Goal: Task Accomplishment & Management: Manage account settings

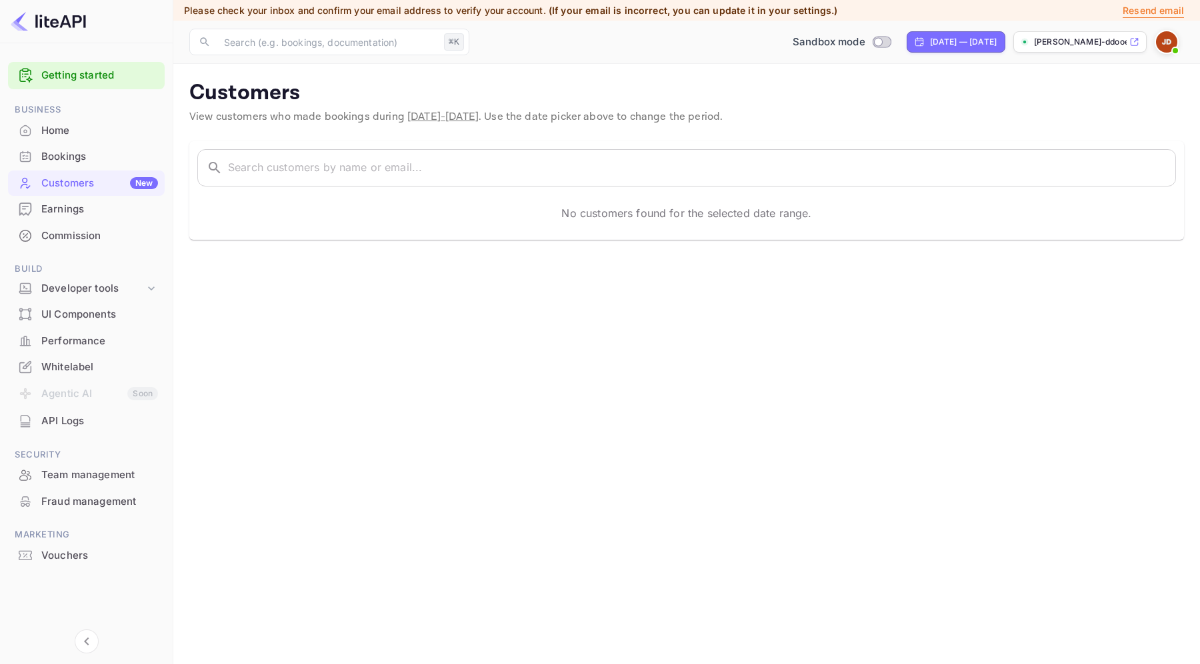
click at [1162, 39] on img at bounding box center [1166, 41] width 21 height 21
click at [1073, 127] on div "Settings" at bounding box center [1101, 142] width 153 height 32
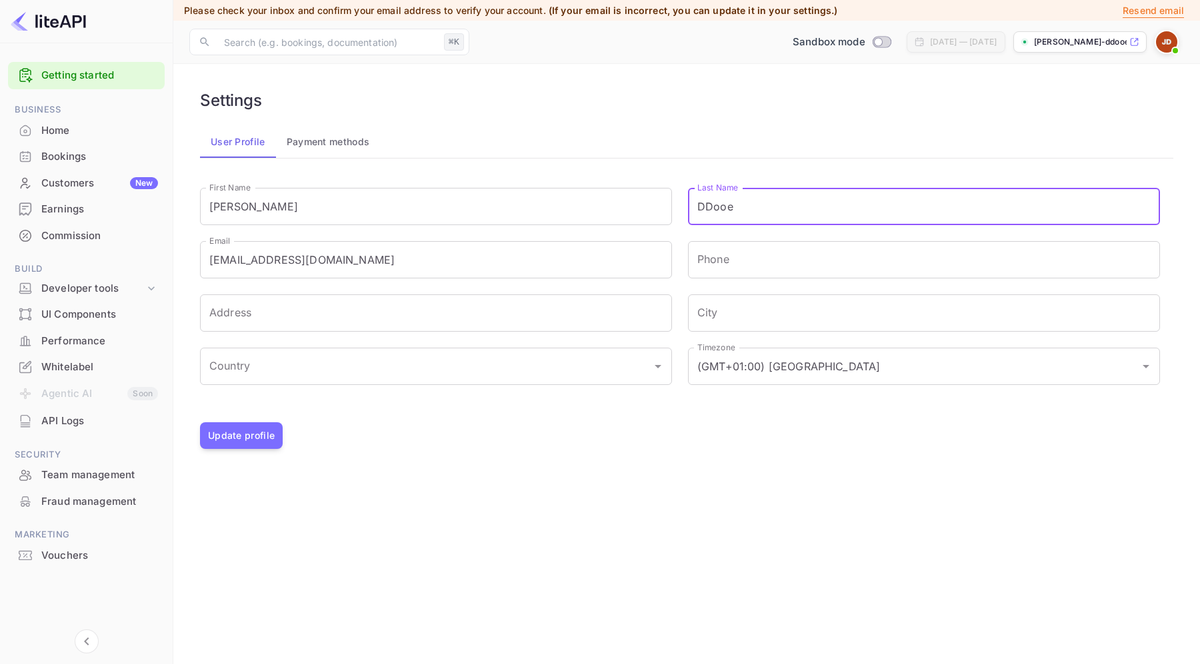
click at [789, 207] on input "DDooe" at bounding box center [924, 206] width 472 height 37
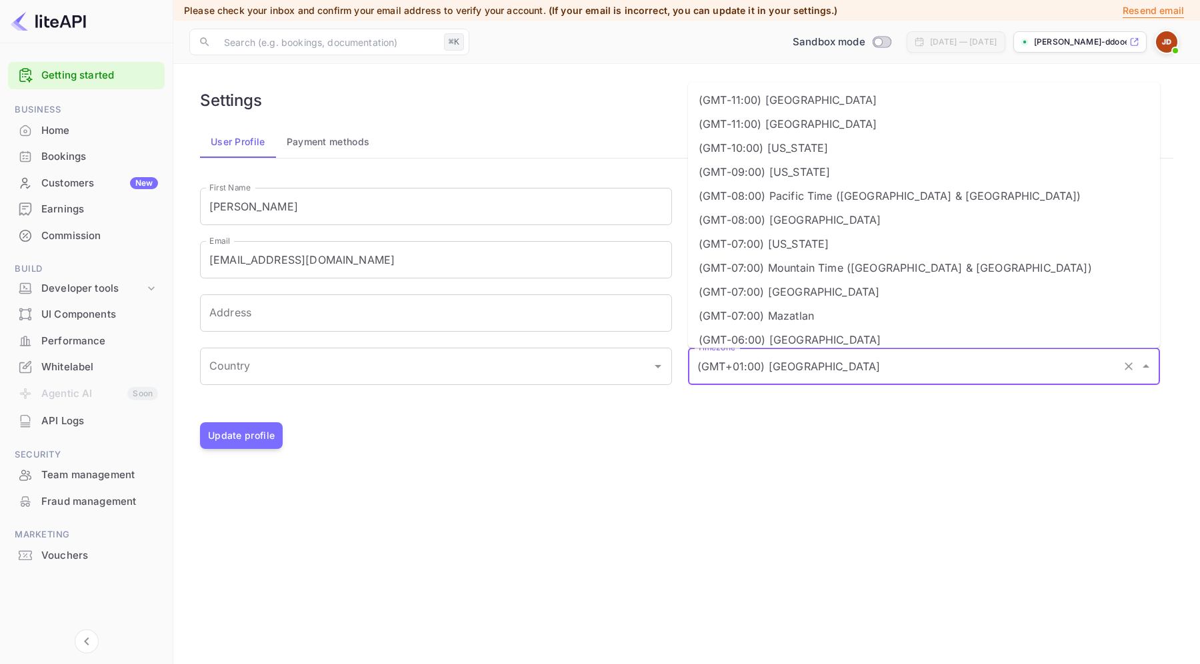
click at [810, 355] on input "(GMT+01:00) [GEOGRAPHIC_DATA]" at bounding box center [905, 366] width 423 height 25
click at [808, 320] on li "(GMT-07:00) Mazatlan" at bounding box center [924, 316] width 472 height 24
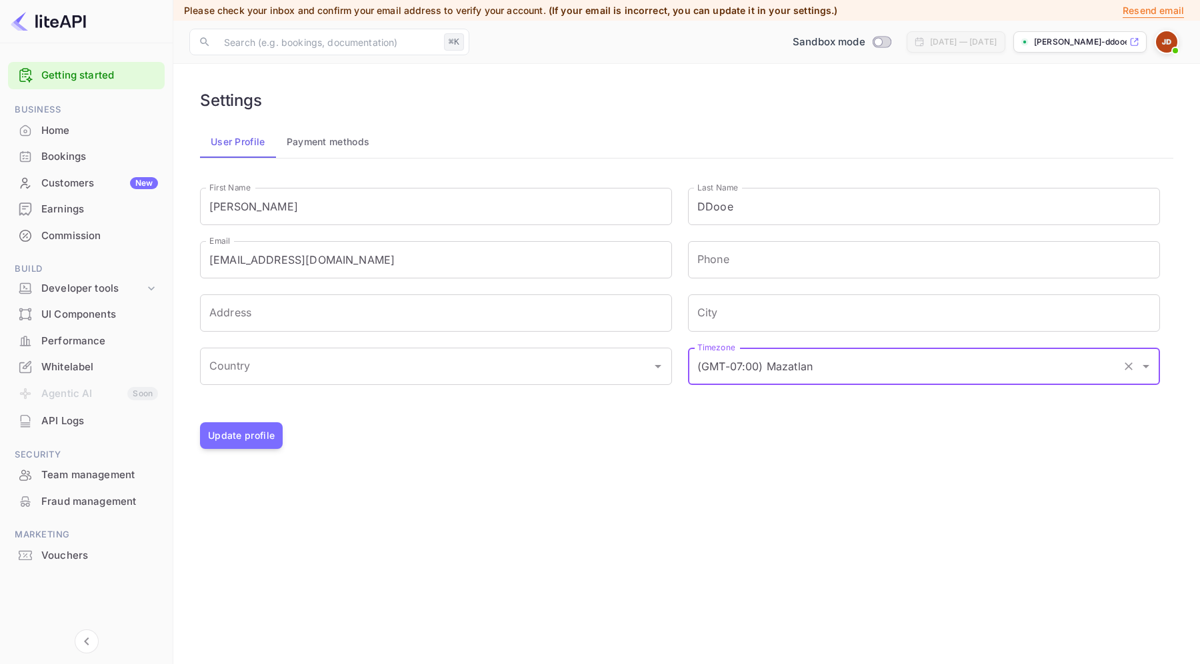
click at [812, 363] on input "(GMT-07:00) Mazatlan" at bounding box center [905, 366] width 423 height 25
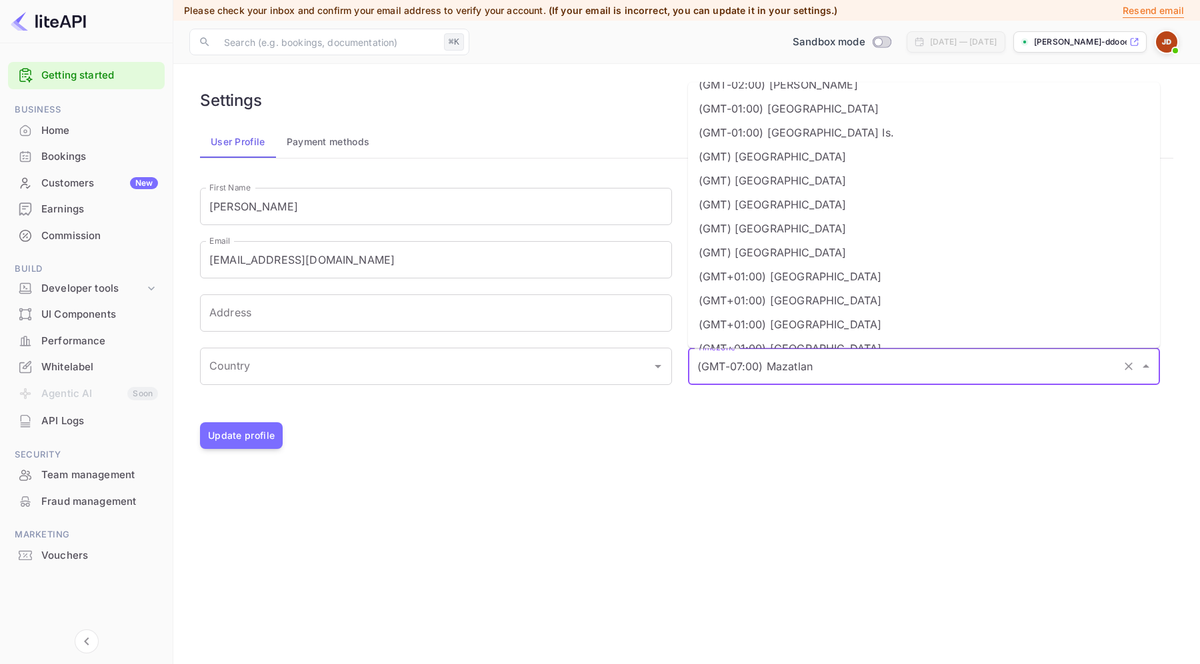
scroll to position [578, 0]
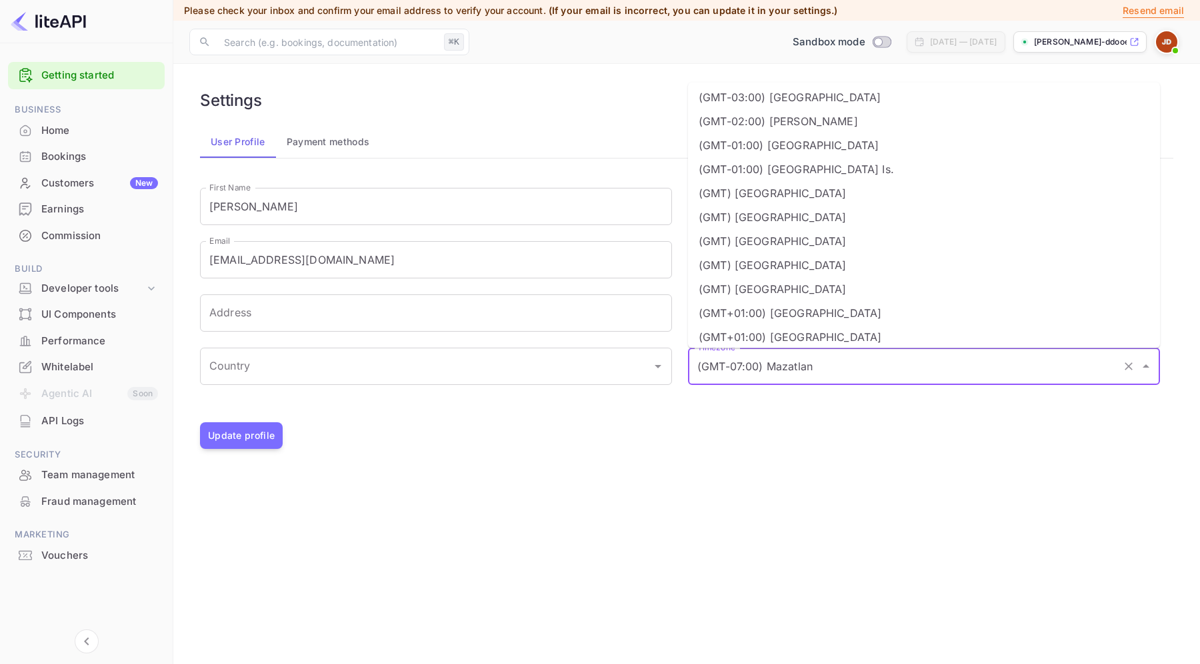
click at [784, 190] on li "(GMT) [GEOGRAPHIC_DATA]" at bounding box center [924, 194] width 472 height 24
type input "(GMT) [GEOGRAPHIC_DATA]"
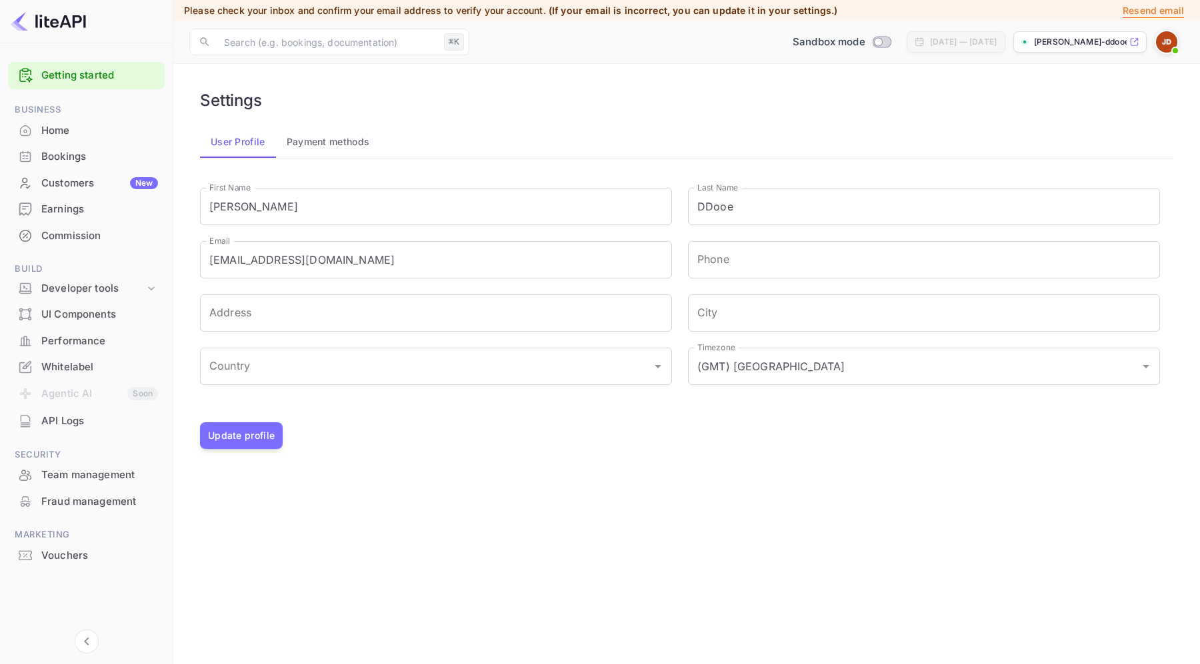
click at [707, 458] on div "Settings User Profile Payment methods First Name [PERSON_NAME] First Name Last …" at bounding box center [686, 270] width 994 height 380
click at [654, 375] on button "Open" at bounding box center [657, 366] width 19 height 19
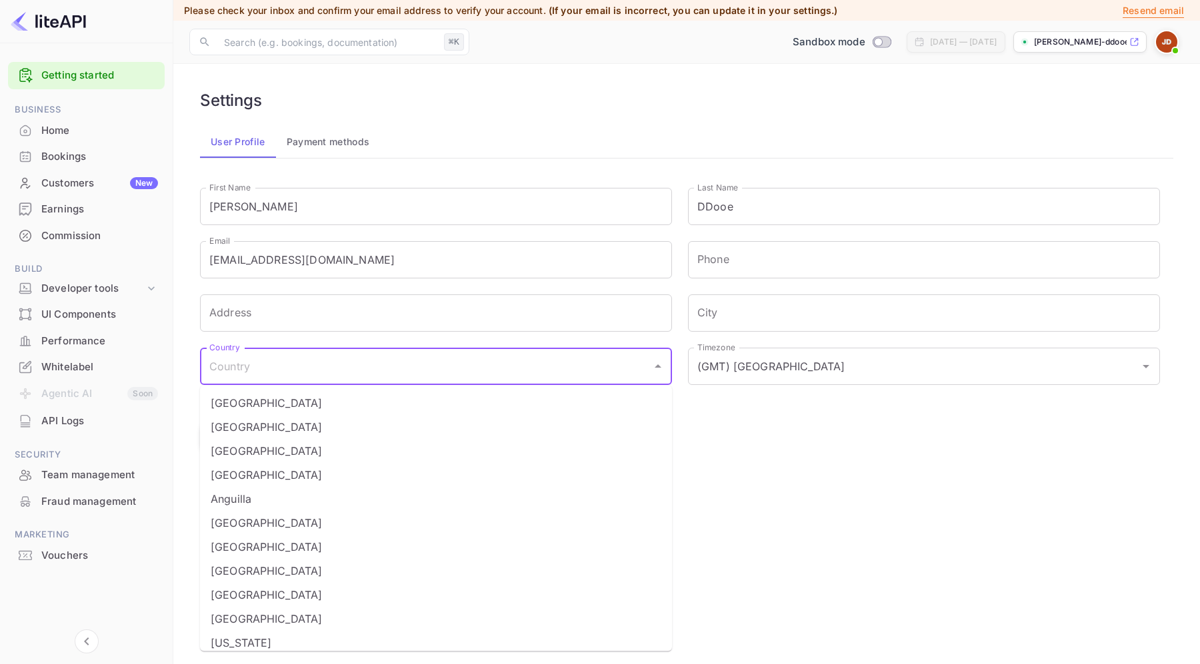
click at [585, 453] on li "[GEOGRAPHIC_DATA]" at bounding box center [436, 451] width 472 height 24
type input "[GEOGRAPHIC_DATA]"
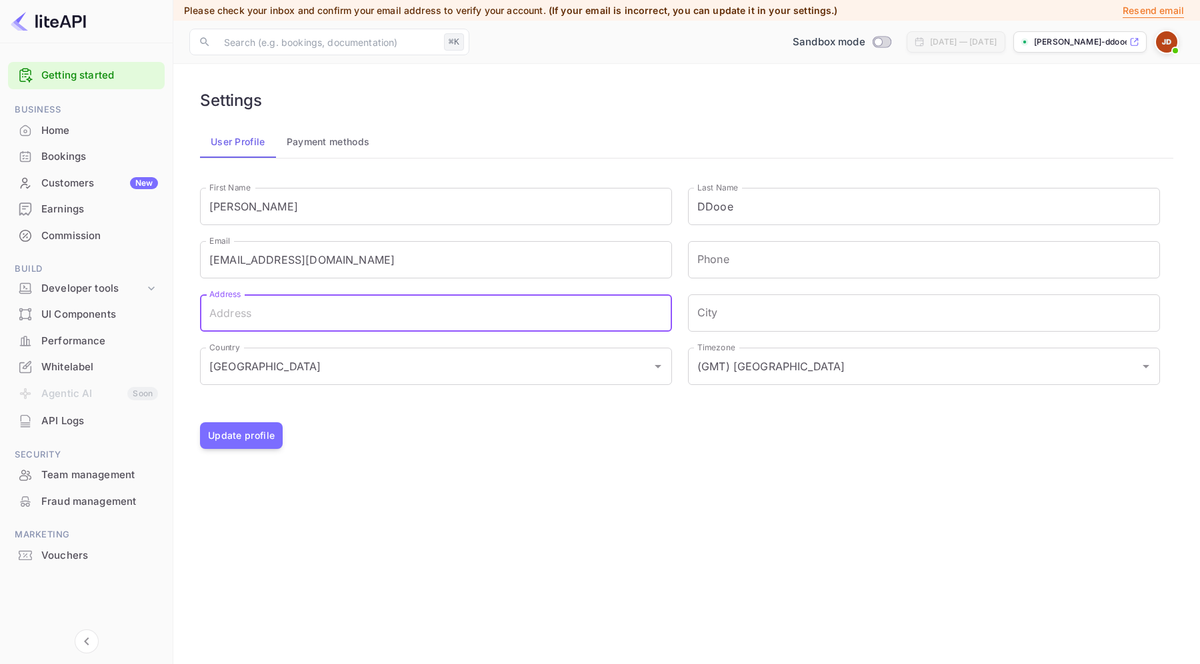
click at [639, 307] on input "Address" at bounding box center [436, 313] width 472 height 37
click at [642, 270] on input "[EMAIL_ADDRESS][DOMAIN_NAME]" at bounding box center [436, 259] width 472 height 37
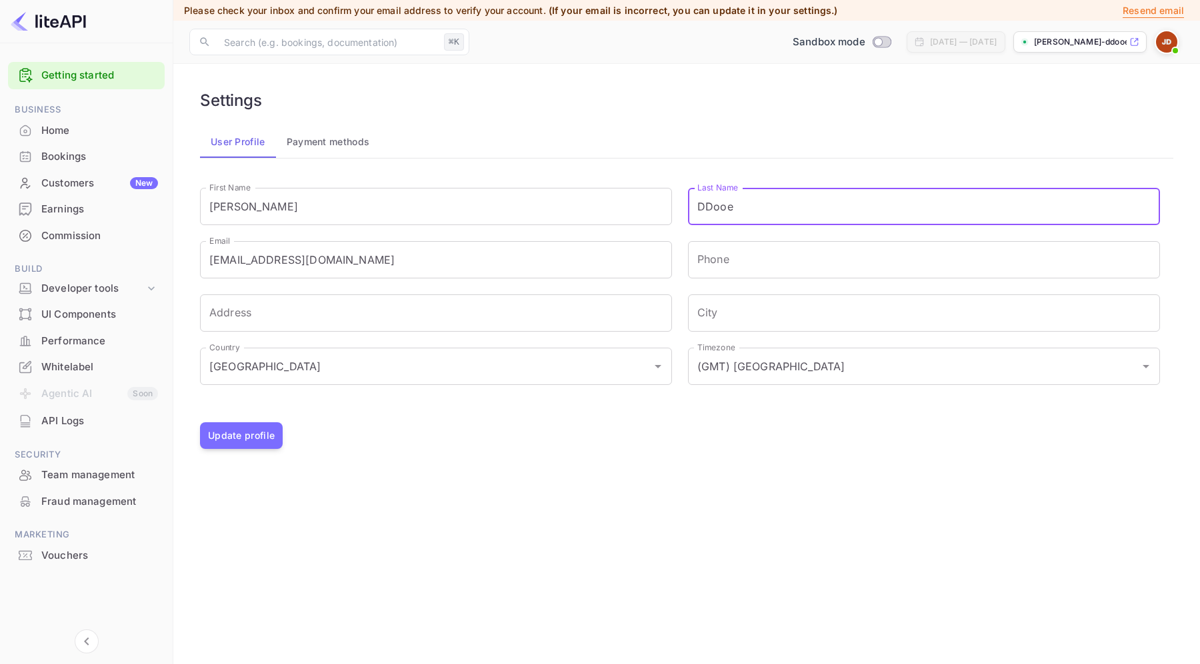
click at [748, 223] on input "DDooe" at bounding box center [924, 206] width 472 height 37
click at [89, 294] on div "Developer tools" at bounding box center [92, 288] width 103 height 15
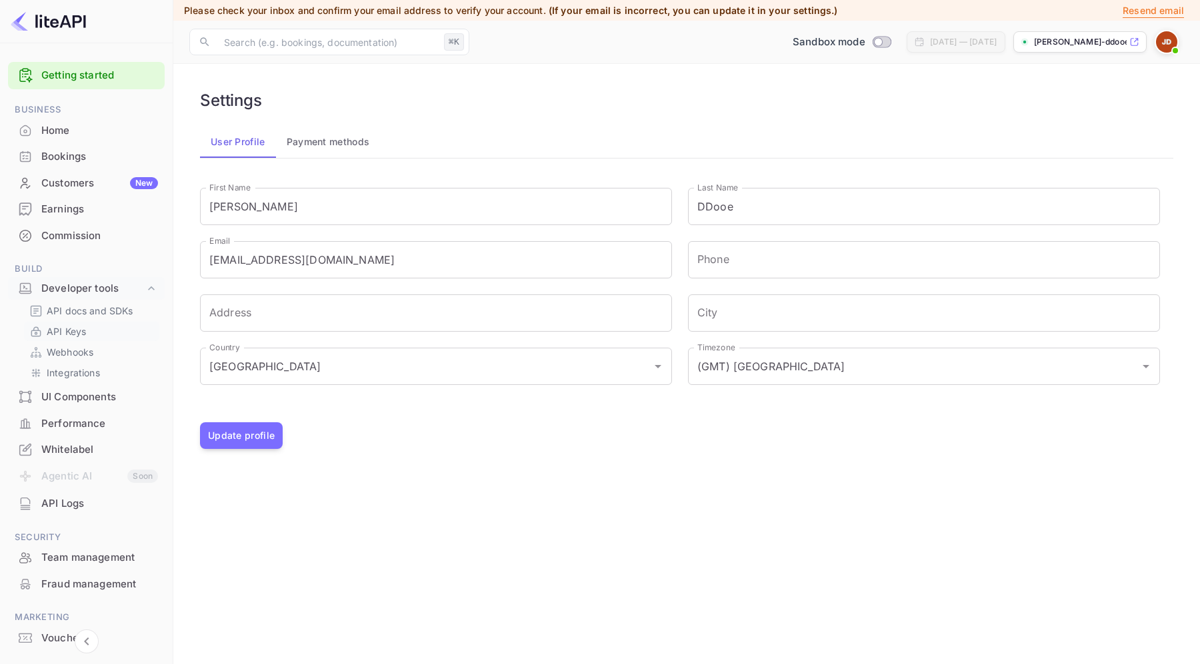
click at [101, 336] on link "API Keys" at bounding box center [91, 332] width 125 height 14
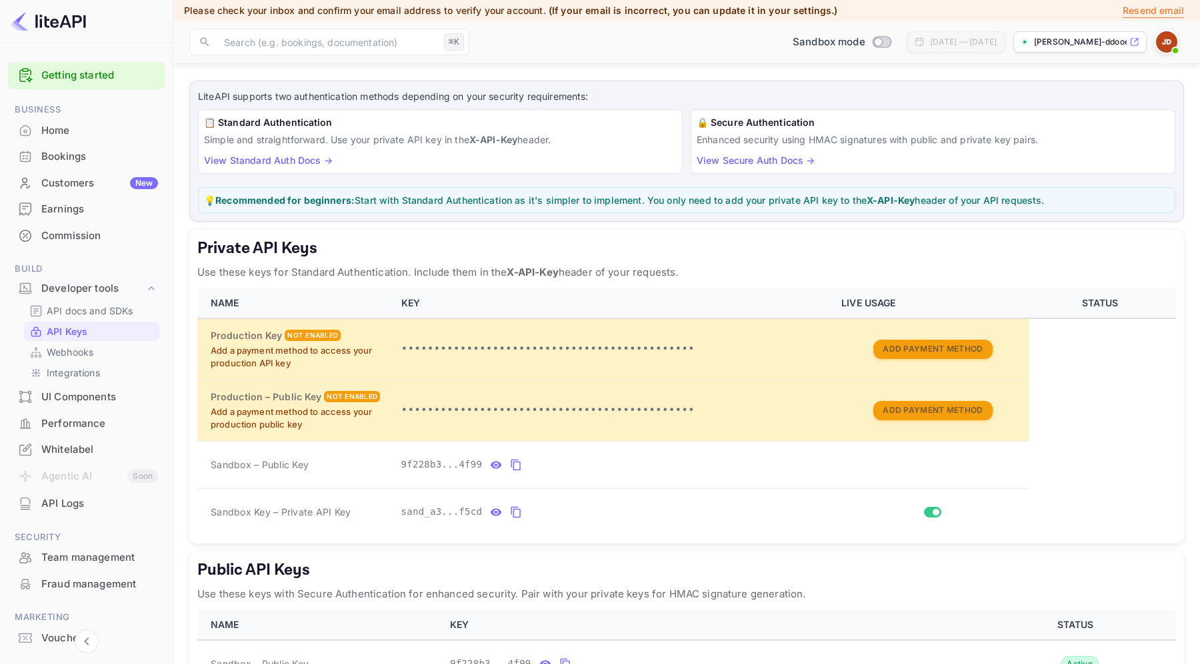
scroll to position [79, 0]
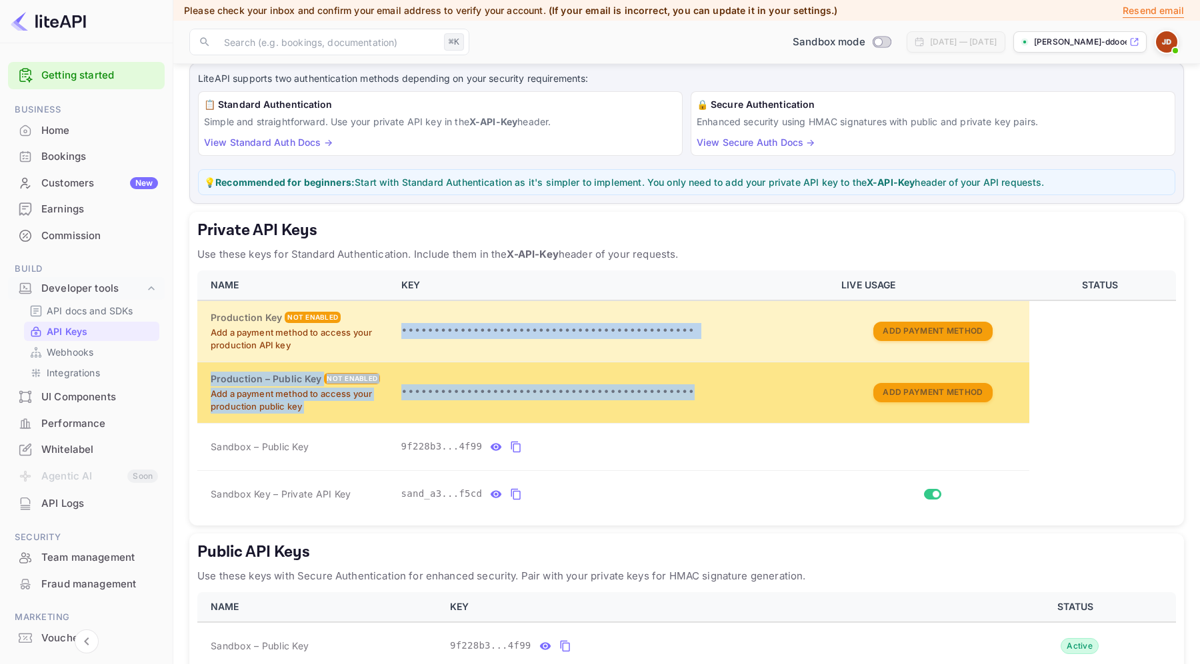
drag, startPoint x: 401, startPoint y: 329, endPoint x: 702, endPoint y: 395, distance: 308.5
click at [703, 395] on tbody "Production Key Not enabled Add a payment method to access your production API k…" at bounding box center [686, 409] width 978 height 217
click at [702, 395] on p "•••••••••••••••••••••••••••••••••••••••••••••" at bounding box center [613, 393] width 425 height 16
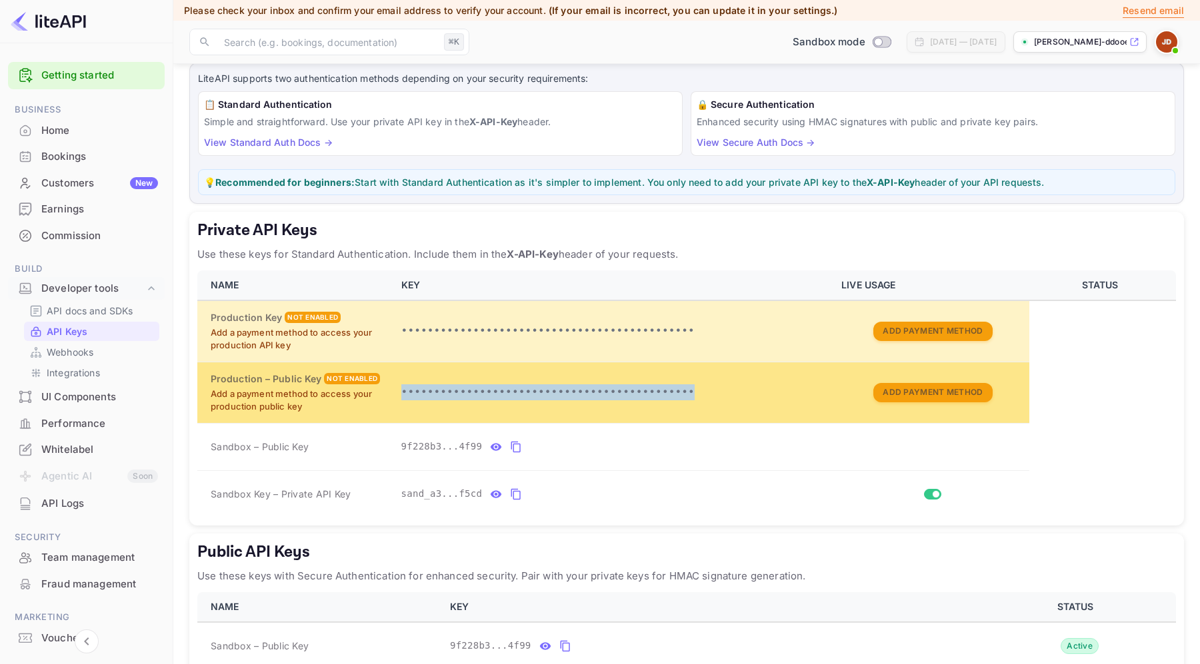
drag, startPoint x: 702, startPoint y: 393, endPoint x: 396, endPoint y: 392, distance: 305.9
click at [396, 392] on td "•••••••••••••••••••••••••••••••••••••••••••••" at bounding box center [613, 392] width 440 height 61
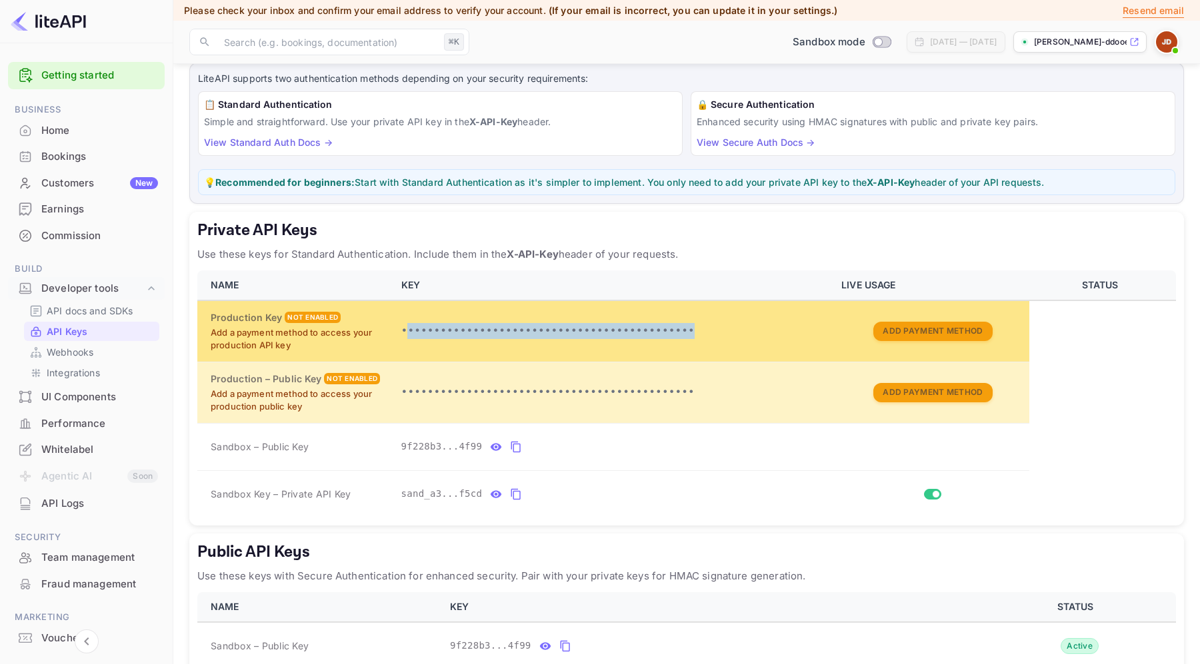
drag, startPoint x: 405, startPoint y: 336, endPoint x: 740, endPoint y: 334, distance: 335.2
click at [740, 335] on p "•••••••••••••••••••••••••••••••••••••••••••••" at bounding box center [613, 331] width 425 height 16
click at [737, 333] on p "•••••••••••••••••••••••••••••••••••••••••••••" at bounding box center [613, 331] width 425 height 16
drag, startPoint x: 725, startPoint y: 331, endPoint x: 395, endPoint y: 333, distance: 330.5
click at [395, 333] on td "•••••••••••••••••••••••••••••••••••••••••••••" at bounding box center [613, 331] width 440 height 61
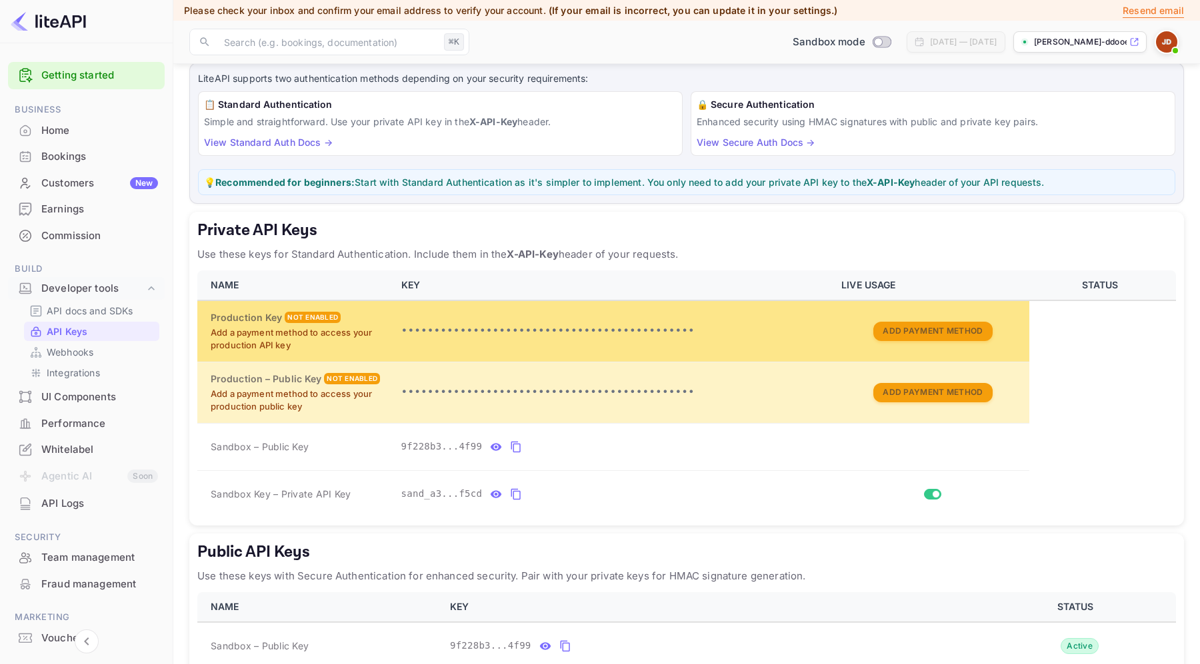
click at [809, 331] on p "•••••••••••••••••••••••••••••••••••••••••••••" at bounding box center [613, 331] width 425 height 16
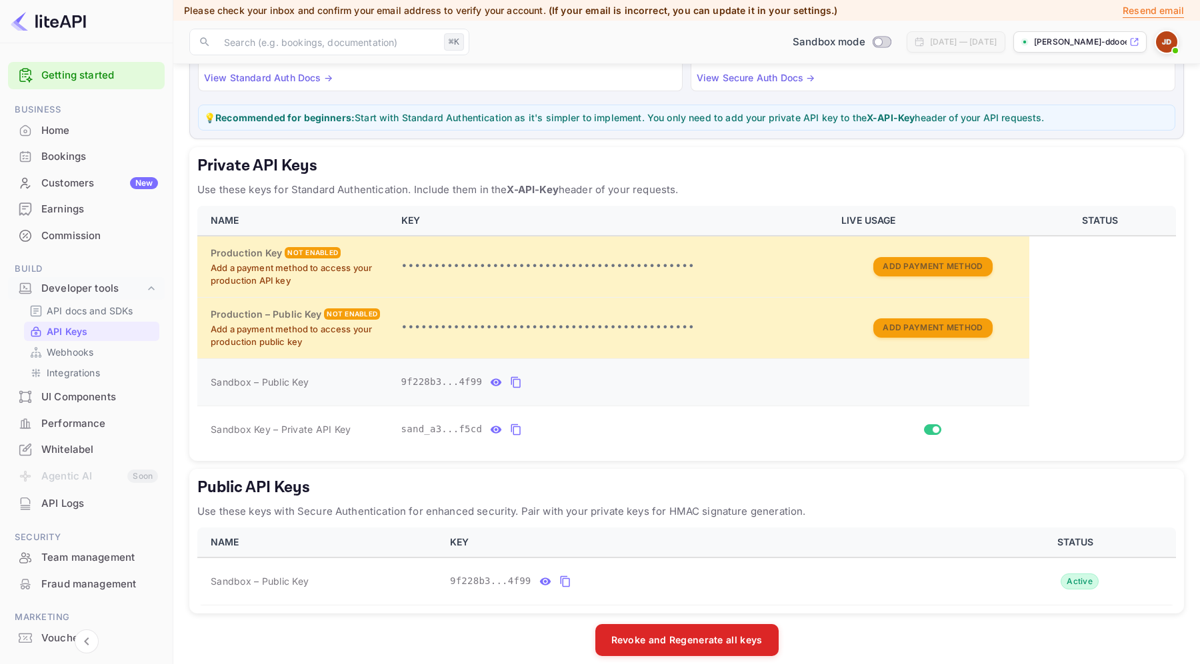
scroll to position [157, 0]
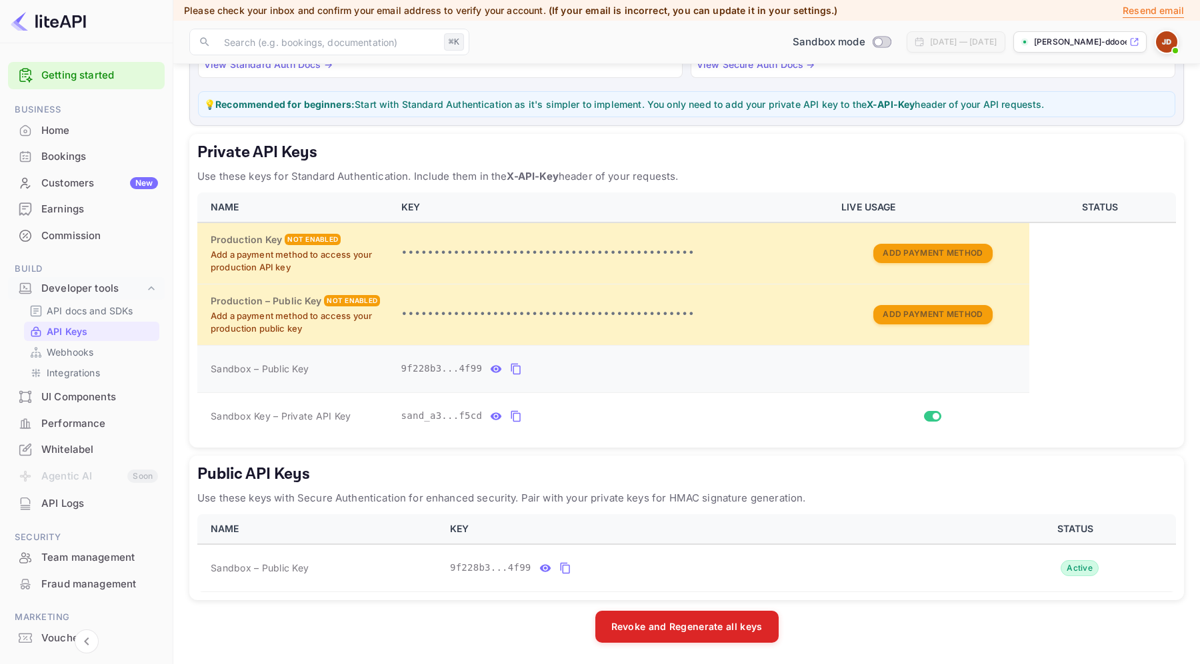
click at [497, 372] on icon "private api keys table" at bounding box center [495, 368] width 11 height 7
click at [626, 373] on icon "private api keys table" at bounding box center [623, 369] width 11 height 9
click at [499, 410] on icon "private api keys table" at bounding box center [496, 417] width 12 height 16
click at [646, 412] on icon "private api keys table" at bounding box center [652, 417] width 12 height 16
click at [544, 571] on icon "public api keys table" at bounding box center [544, 567] width 11 height 7
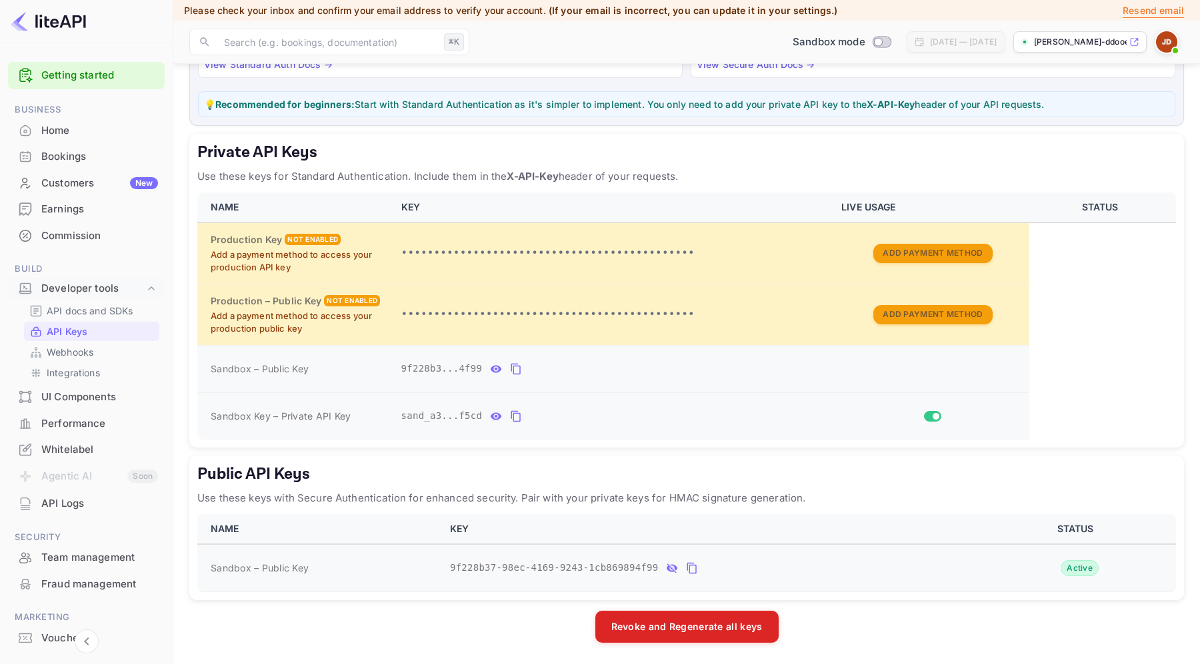
click at [674, 573] on icon "public api keys table" at bounding box center [672, 568] width 12 height 16
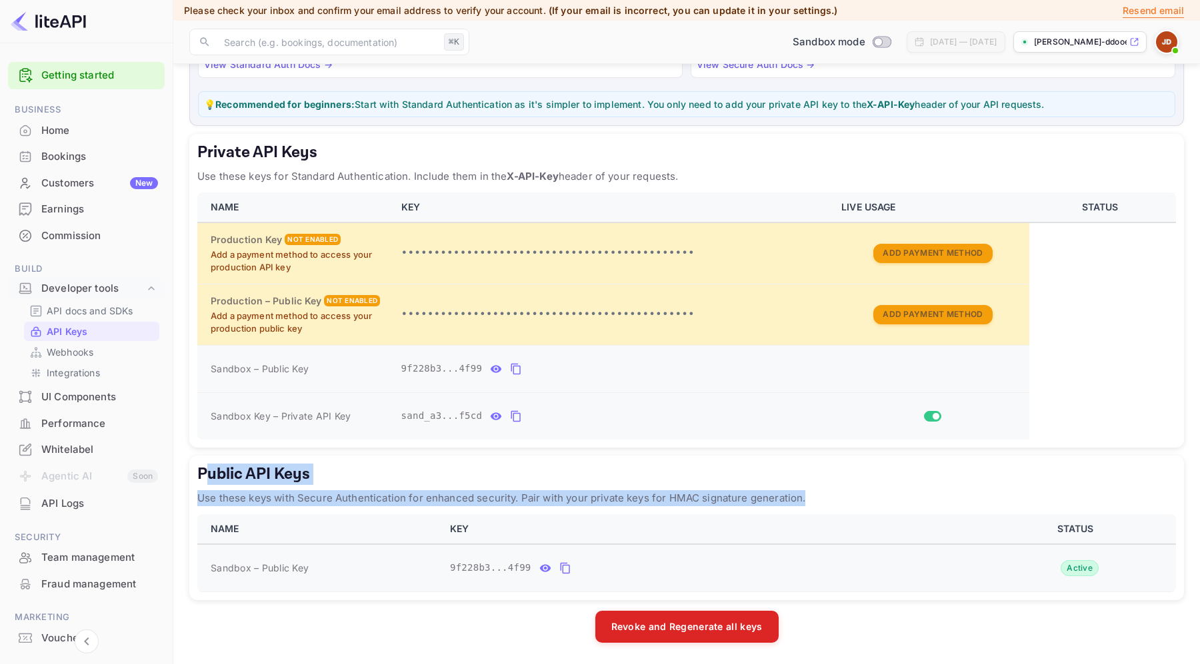
drag, startPoint x: 806, startPoint y: 498, endPoint x: 203, endPoint y: 470, distance: 603.7
click at [203, 470] on div "Public API Keys Use these keys with Secure Authentication for enhanced security…" at bounding box center [686, 528] width 994 height 145
click at [203, 470] on h5 "Public API Keys" at bounding box center [686, 474] width 978 height 21
drag, startPoint x: 203, startPoint y: 470, endPoint x: 770, endPoint y: 490, distance: 567.5
click at [770, 490] on div "Public API Keys Use these keys with Secure Authentication for enhanced security…" at bounding box center [686, 528] width 994 height 145
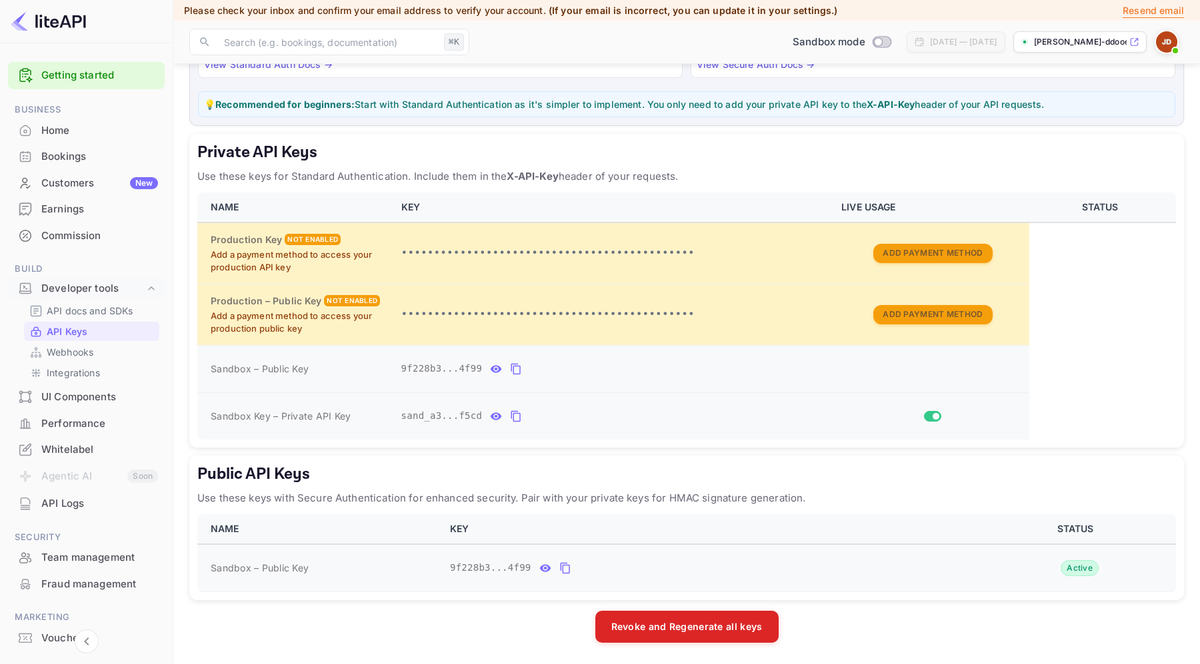
click at [827, 496] on p "Use these keys with Secure Authentication for enhanced security. Pair with your…" at bounding box center [686, 498] width 978 height 16
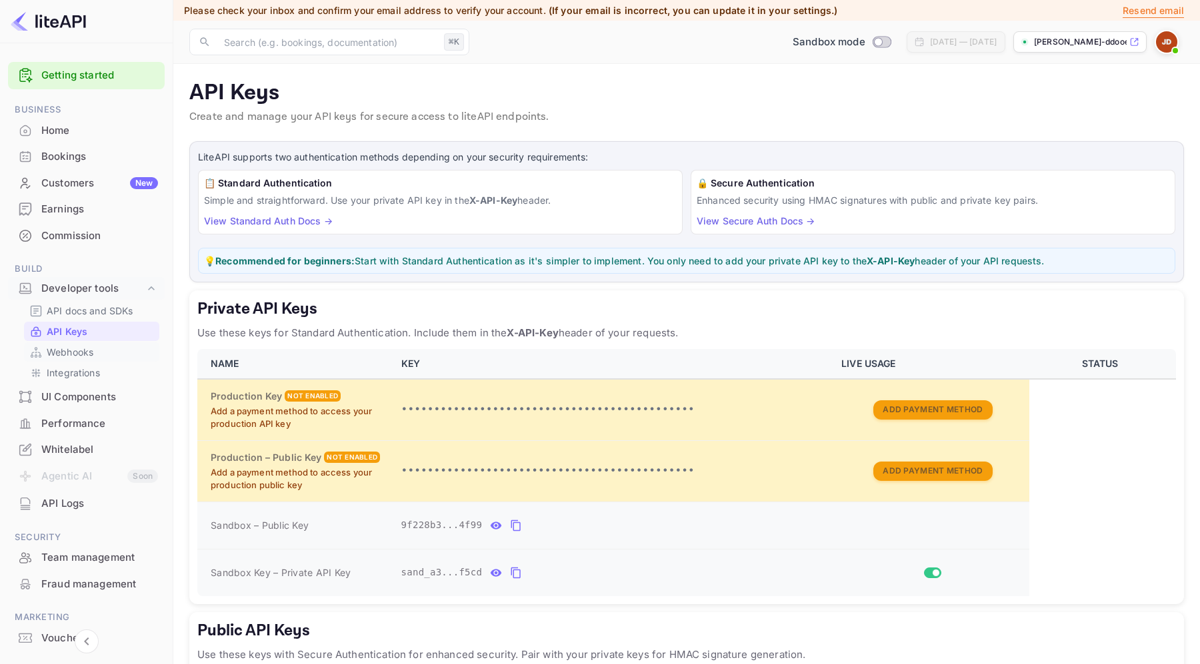
click at [100, 359] on div "Webhooks" at bounding box center [91, 352] width 135 height 19
click at [121, 353] on link "Webhooks" at bounding box center [91, 352] width 125 height 14
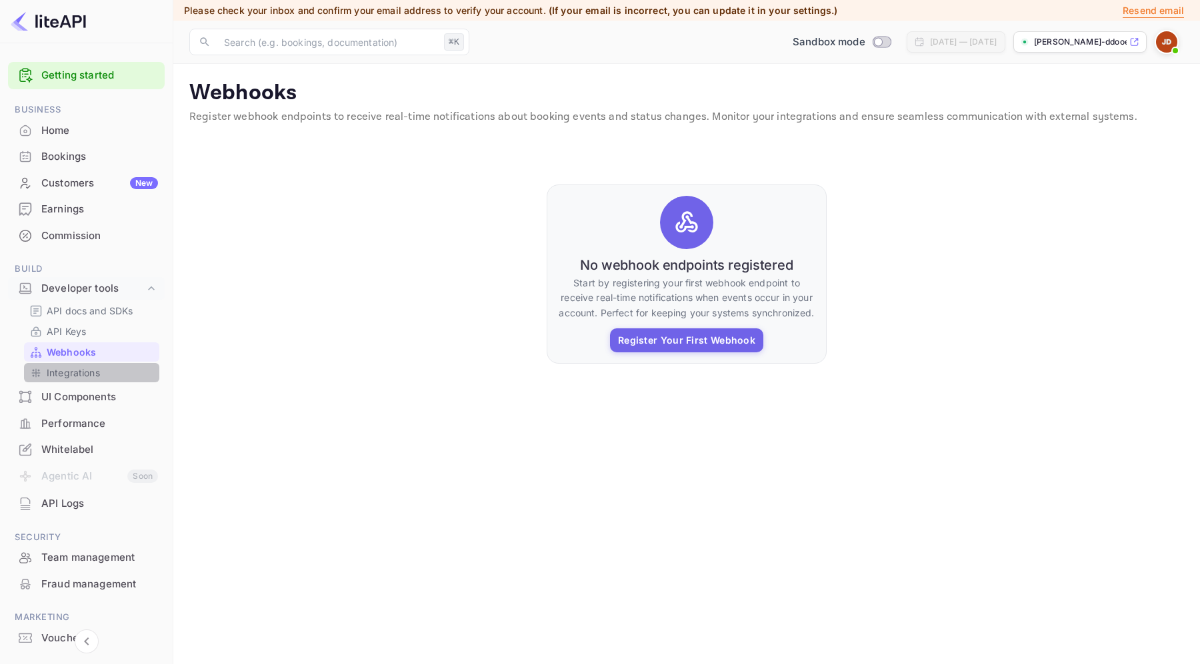
click at [100, 375] on link "Integrations" at bounding box center [91, 373] width 125 height 14
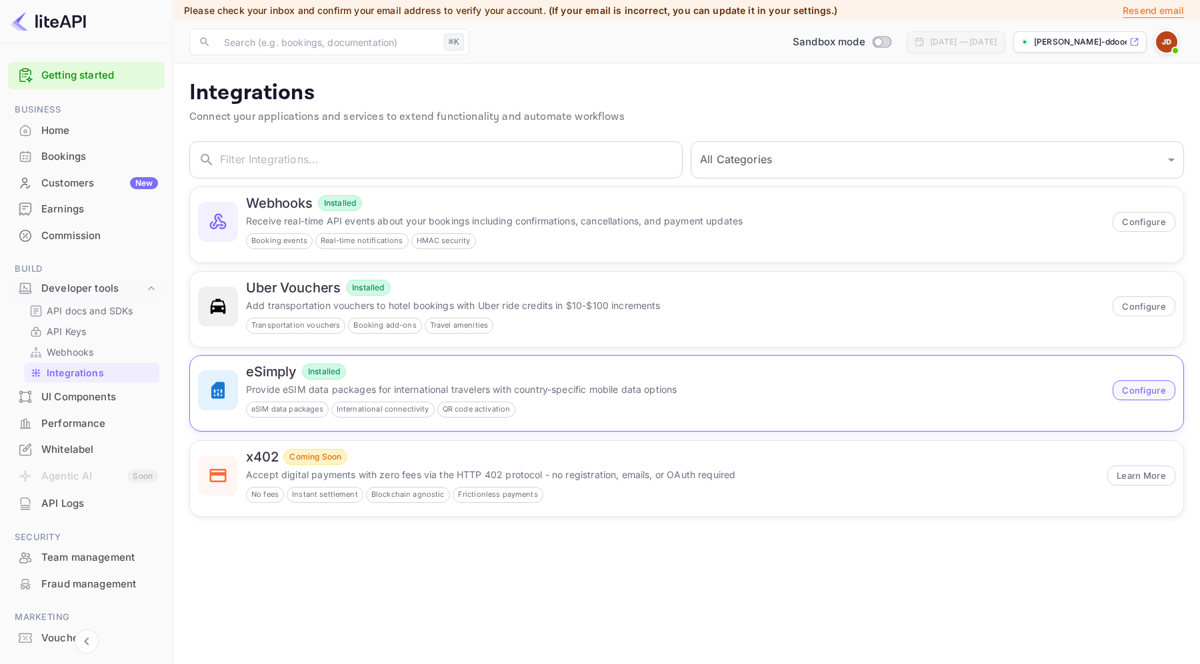
click at [1141, 389] on button "Configure" at bounding box center [1143, 391] width 63 height 20
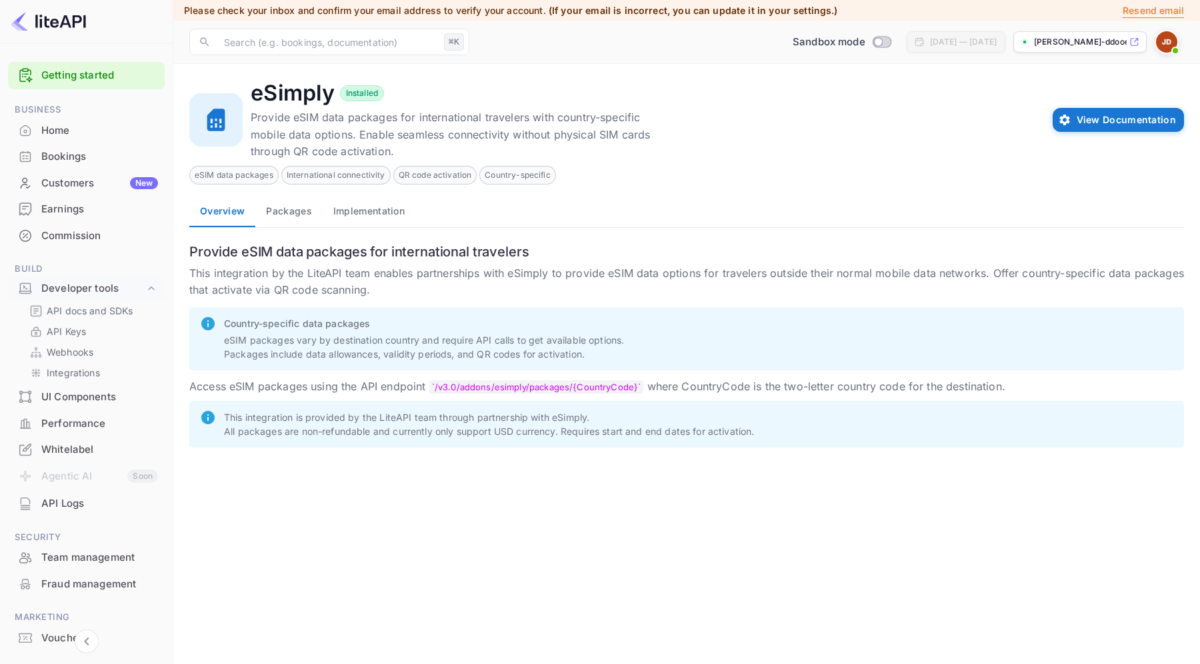
click at [305, 219] on button "Packages" at bounding box center [288, 211] width 67 height 32
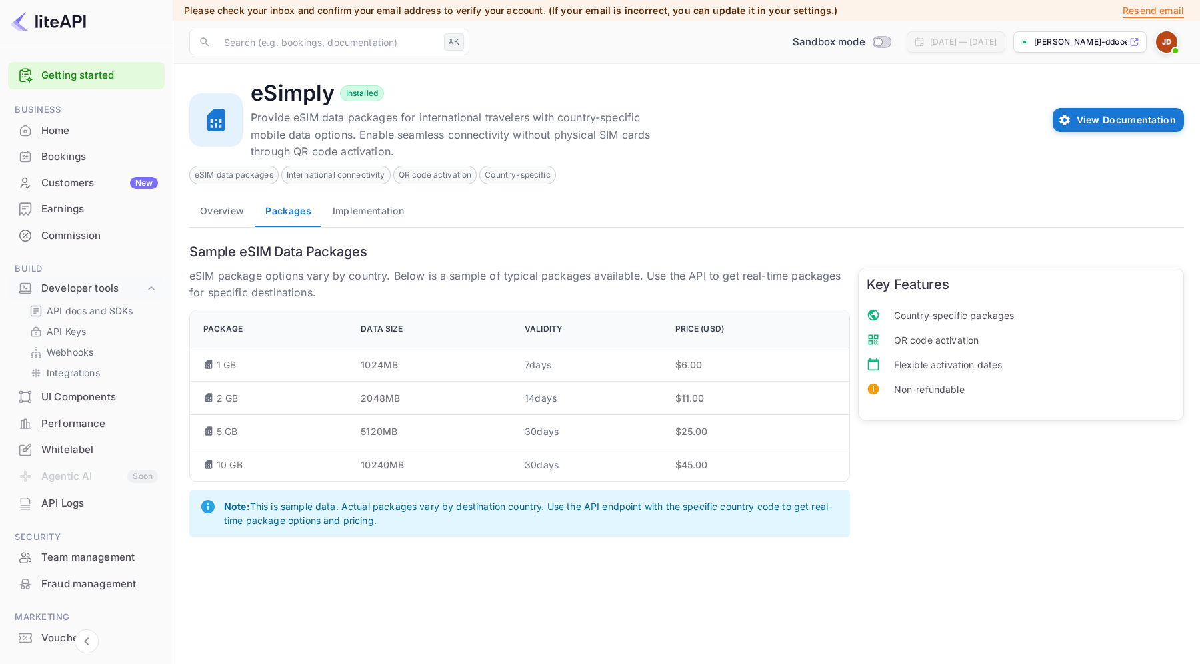
click at [868, 345] on icon at bounding box center [873, 340] width 10 height 10
click at [873, 367] on icon at bounding box center [872, 364] width 13 height 13
click at [873, 393] on icon at bounding box center [872, 389] width 11 height 11
click at [383, 220] on button "Implementation" at bounding box center [368, 211] width 93 height 32
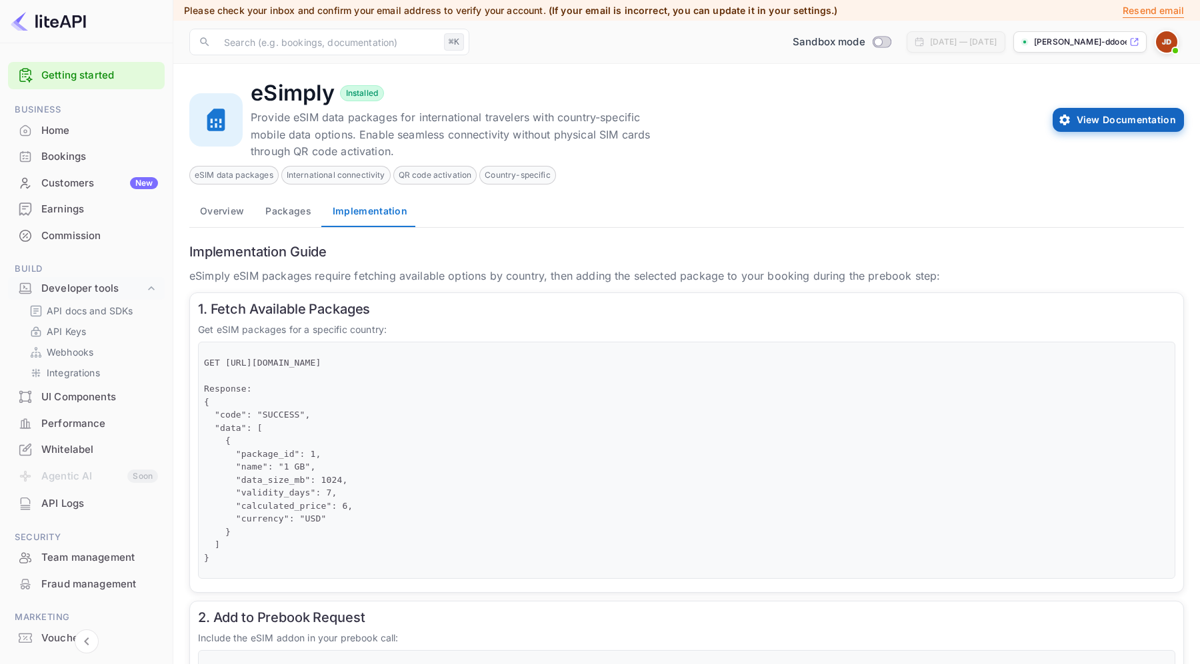
click at [1128, 113] on button "View Documentation" at bounding box center [1117, 120] width 131 height 24
